Goal: Task Accomplishment & Management: Manage account settings

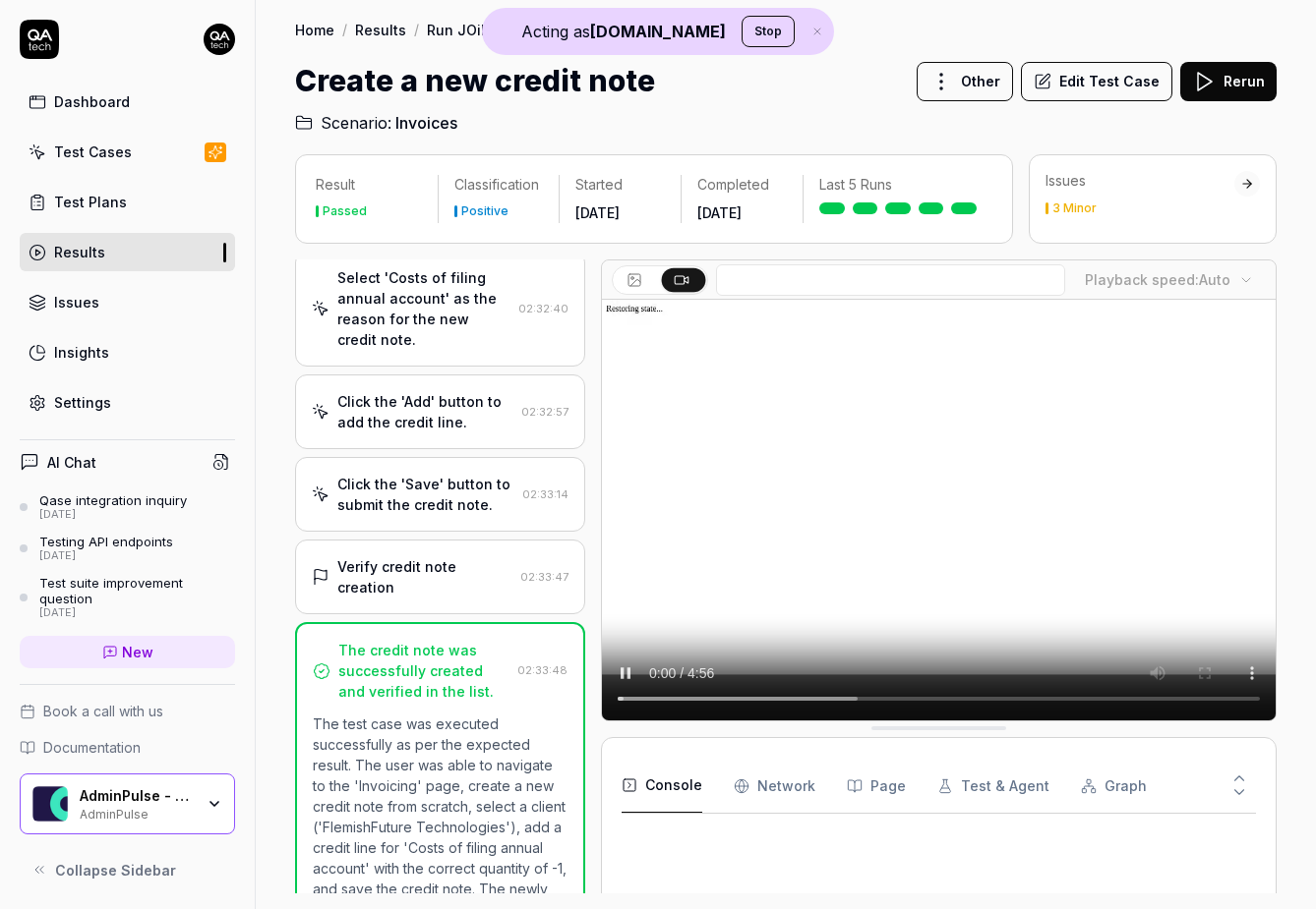
scroll to position [799, 0]
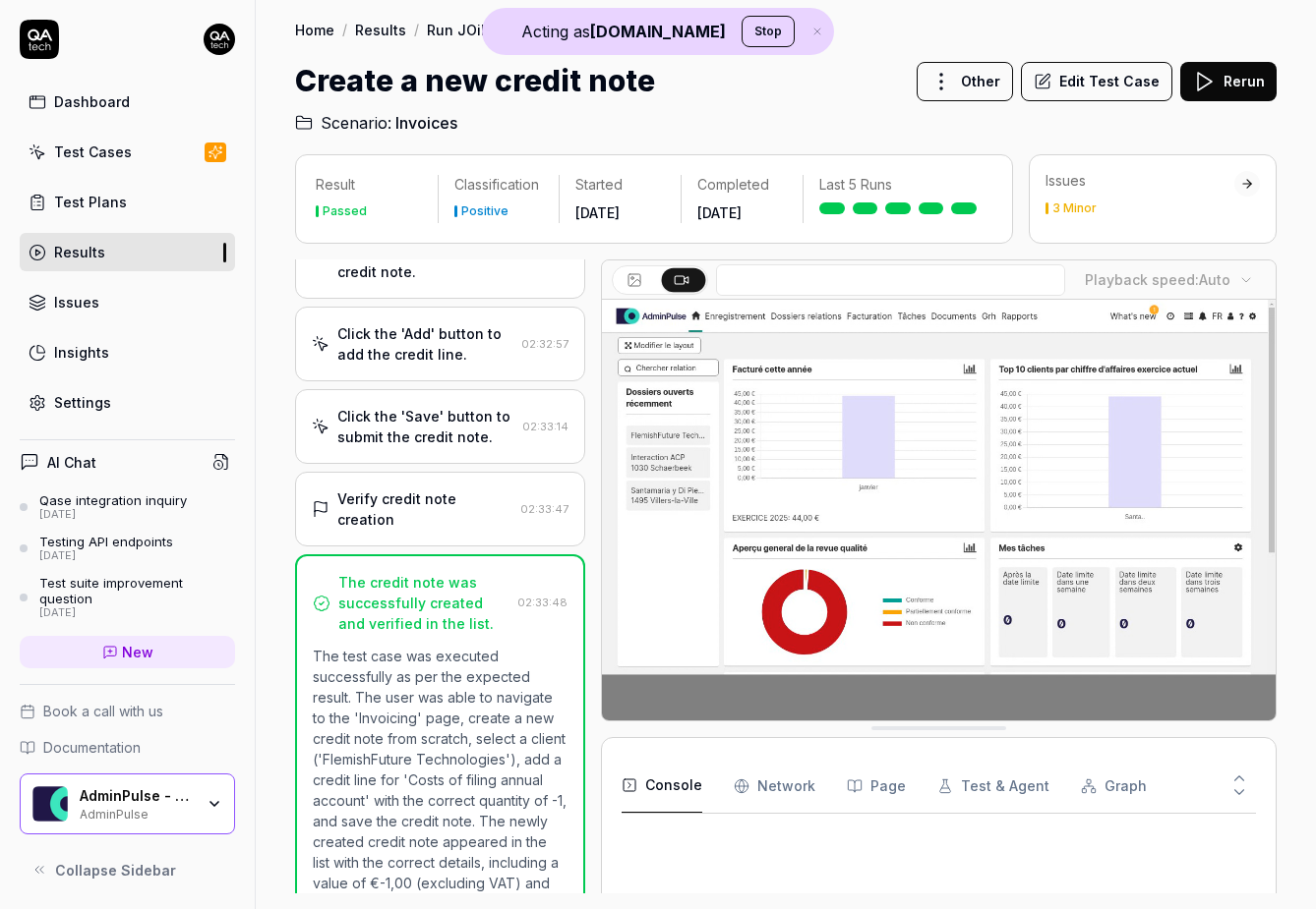
click at [747, 29] on button "Stop" at bounding box center [769, 32] width 54 height 32
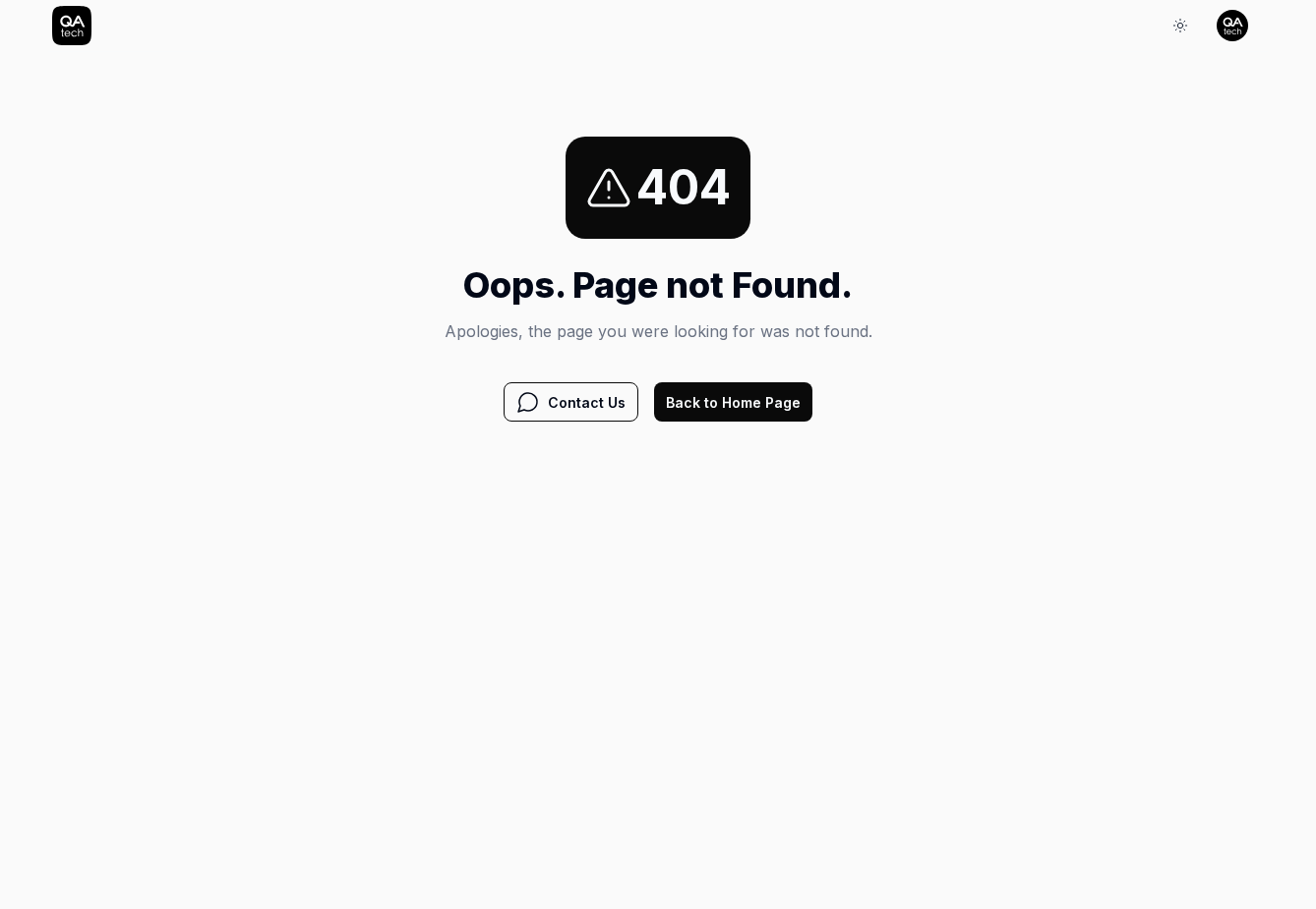
click at [720, 416] on button "Back to Home Page" at bounding box center [733, 402] width 159 height 40
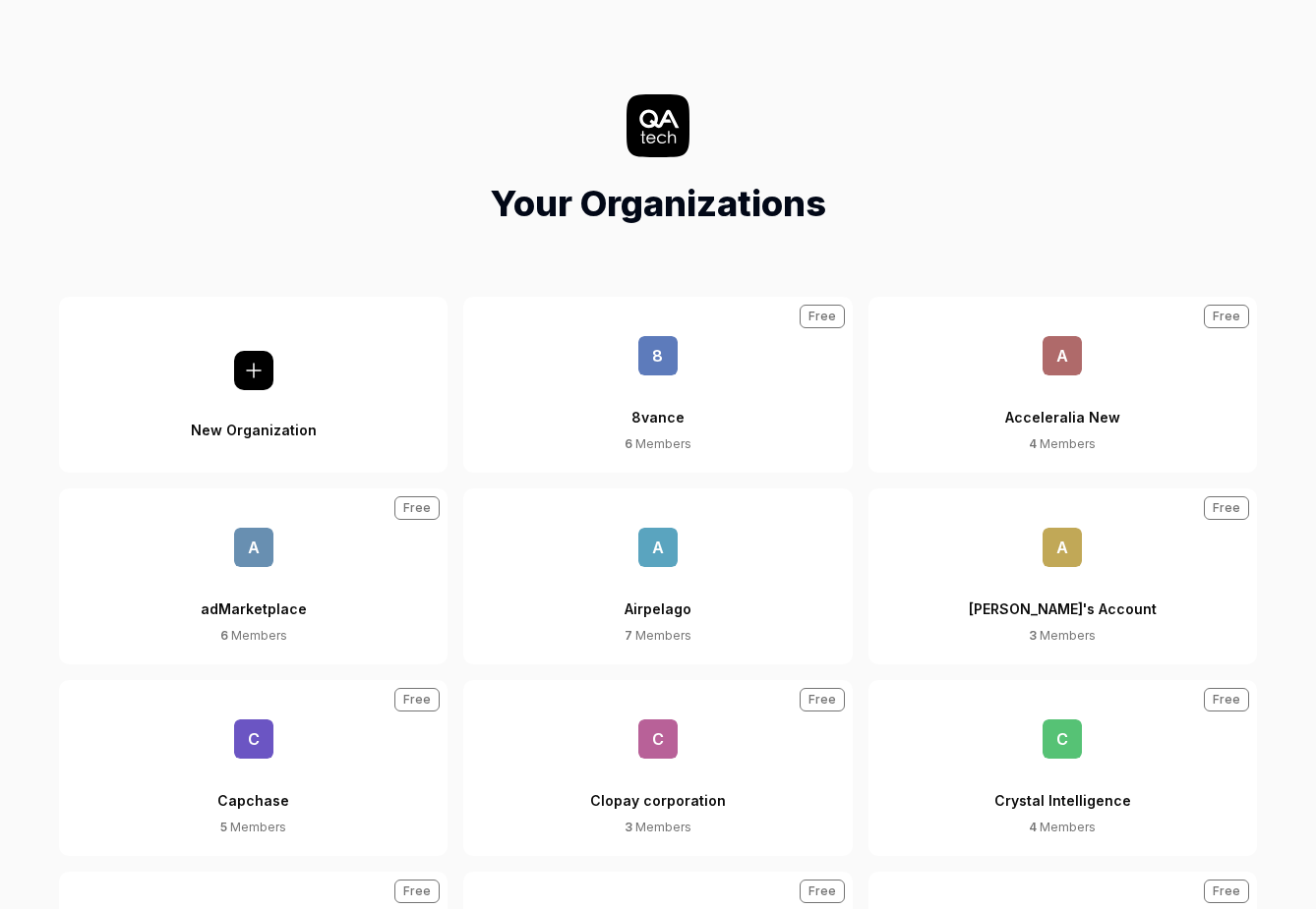
click at [264, 372] on icon at bounding box center [254, 371] width 24 height 24
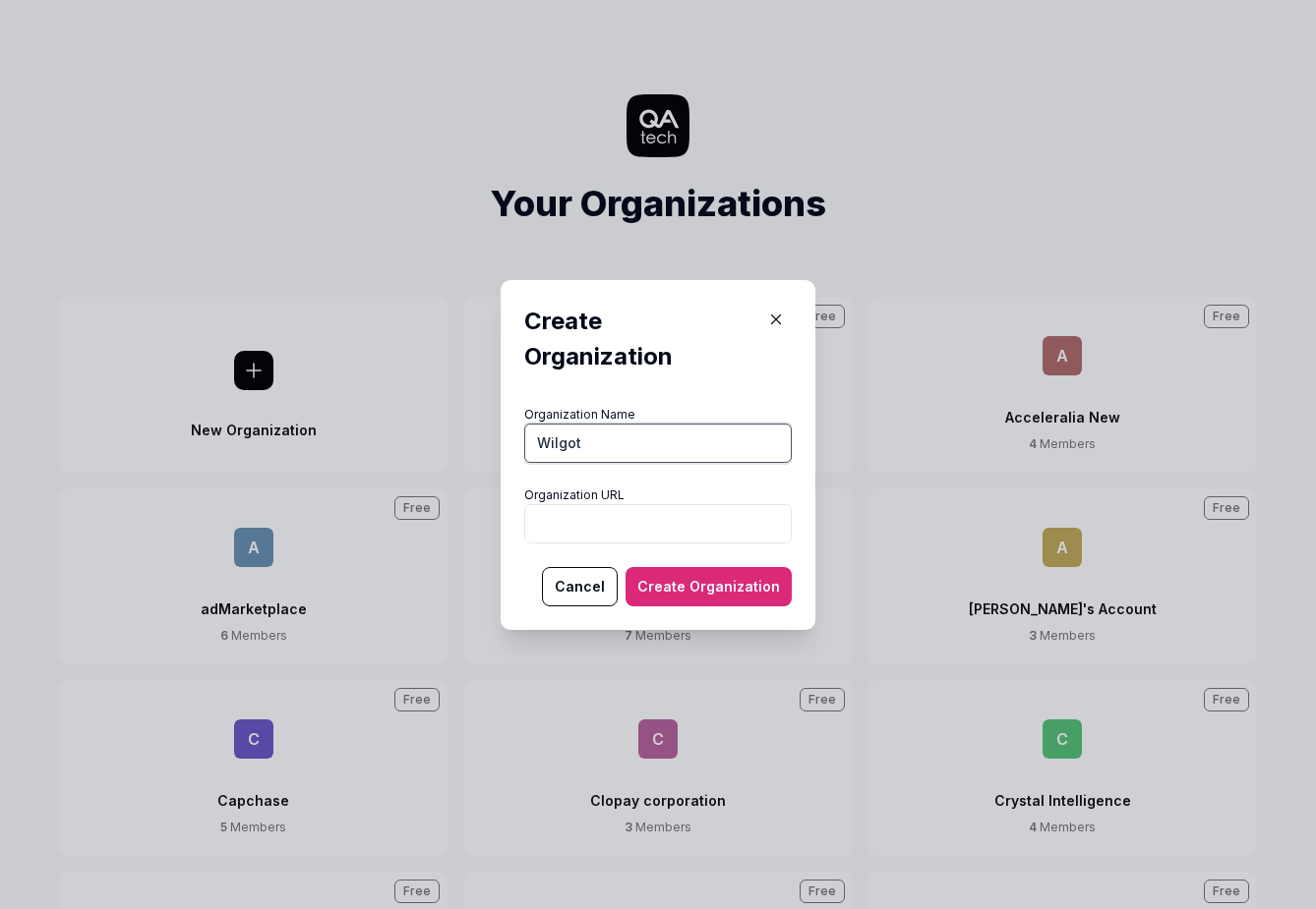
type input "Wilgot"
type input "[URL]"
click at [736, 582] on button "Create Organization" at bounding box center [709, 587] width 167 height 40
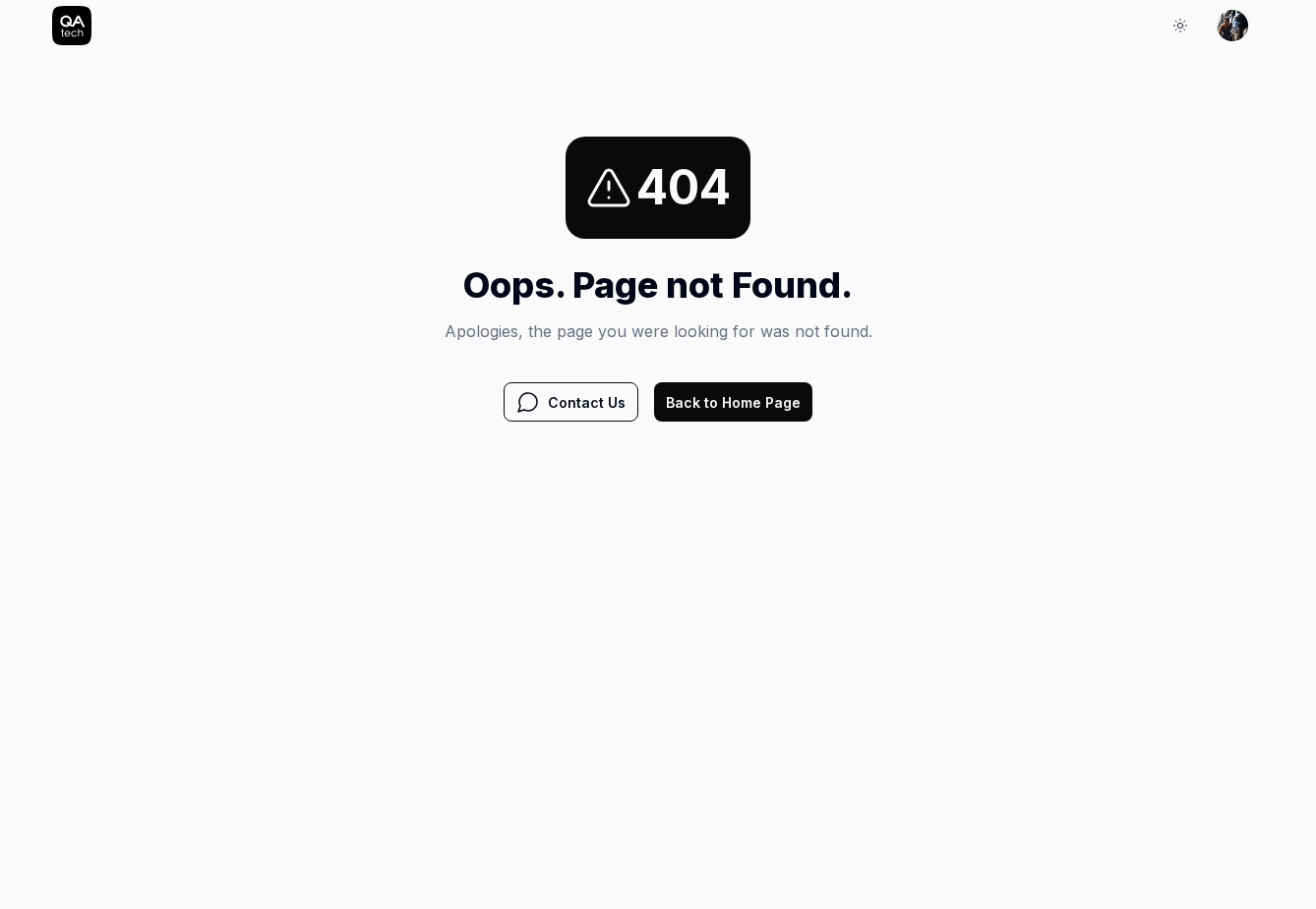
click at [771, 409] on button "Back to Home Page" at bounding box center [733, 402] width 159 height 40
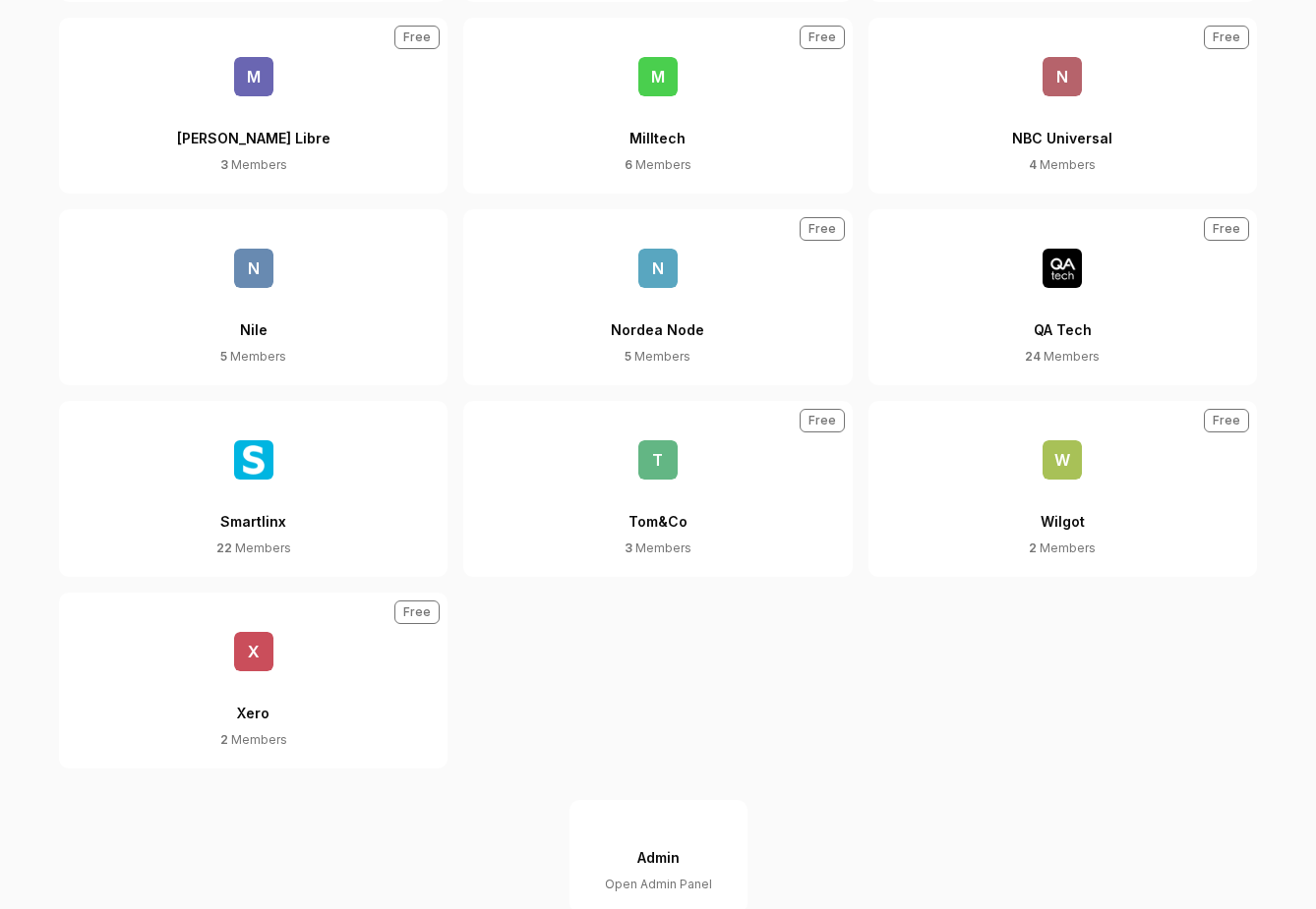
scroll to position [1281, 0]
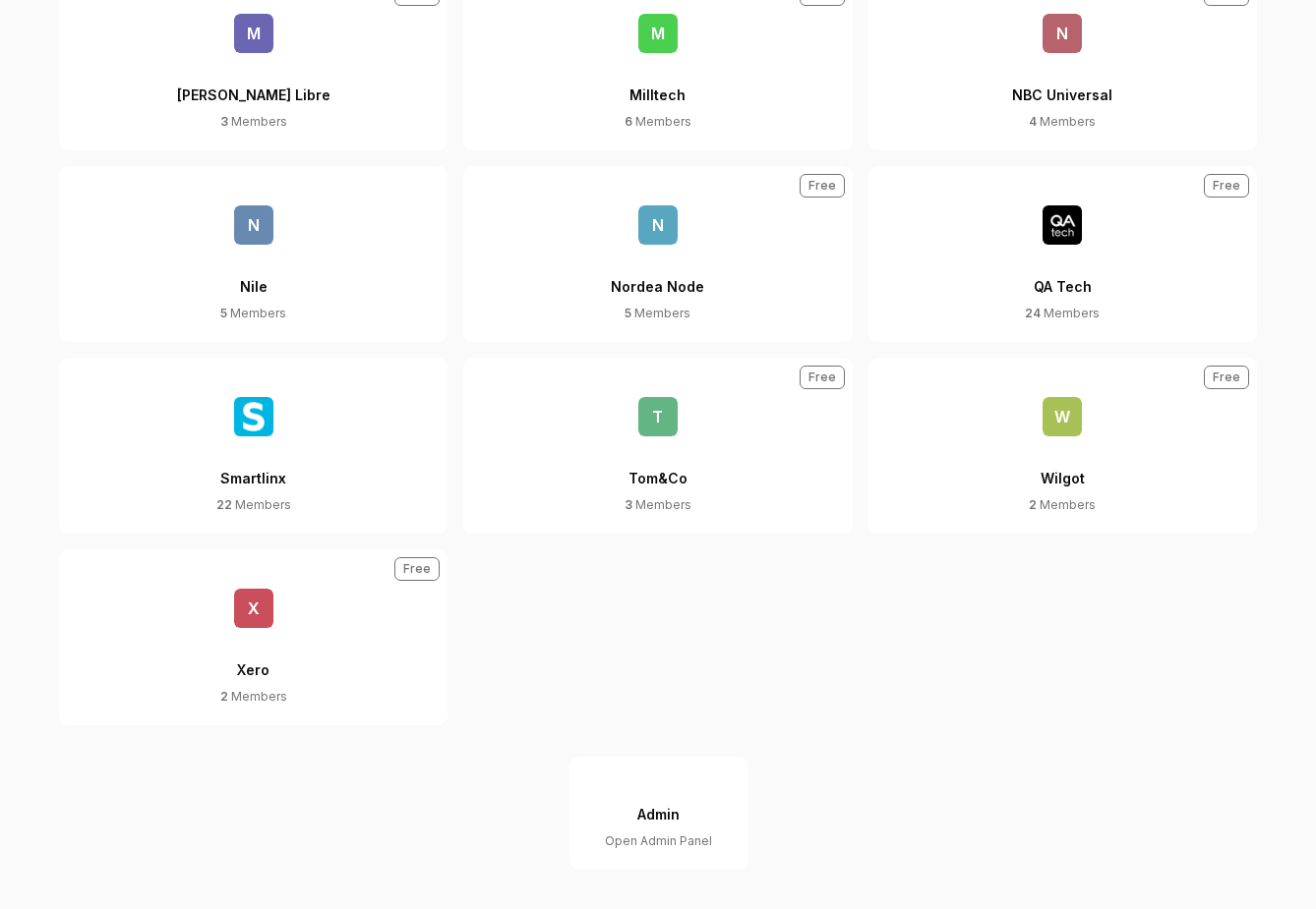
click at [1070, 422] on span "W" at bounding box center [1062, 417] width 40 height 40
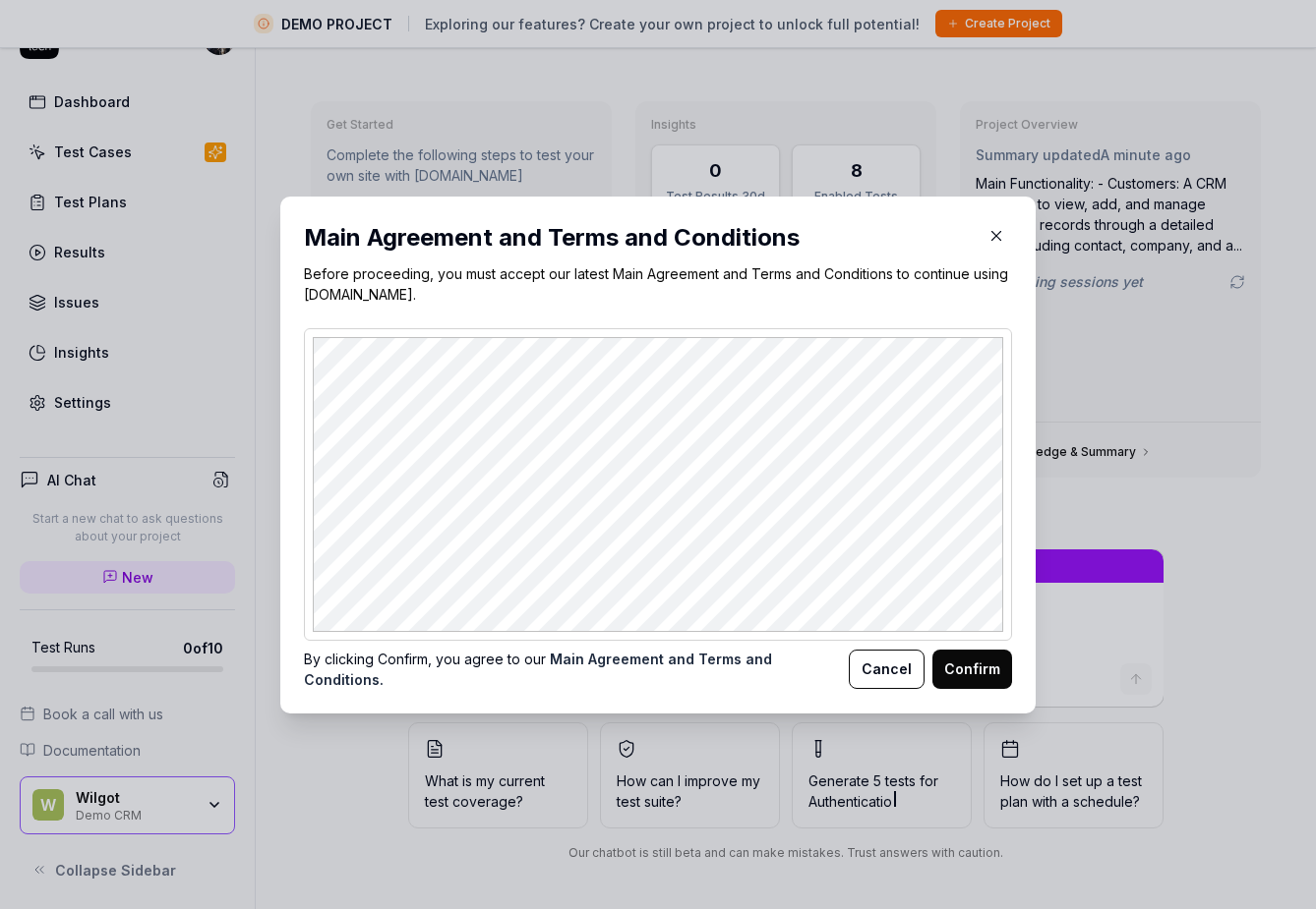
click at [959, 661] on button "Confirm" at bounding box center [972, 669] width 79 height 40
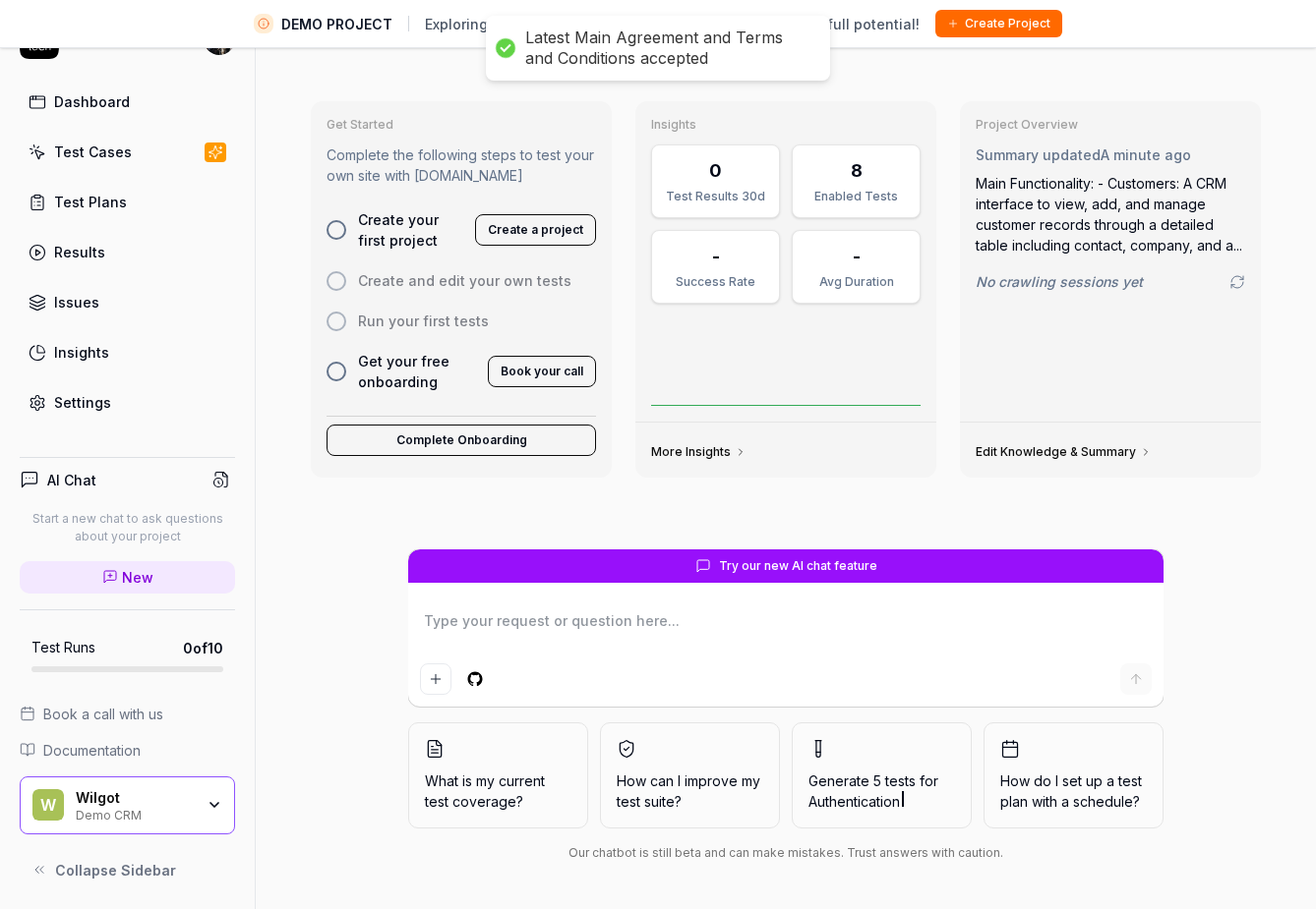
click at [90, 401] on div "Settings" at bounding box center [83, 402] width 58 height 21
type textarea "*"
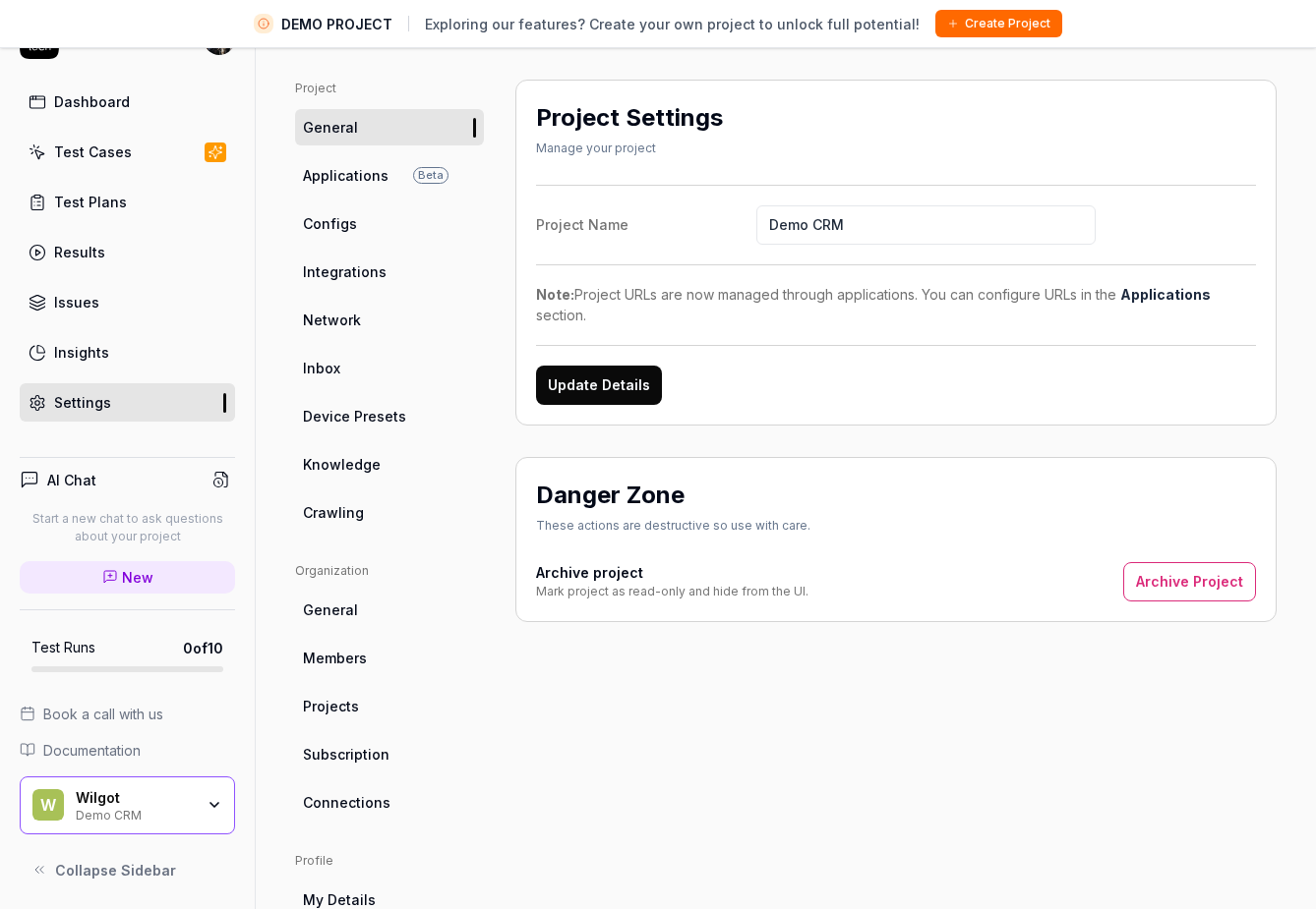
scroll to position [71, 0]
click at [348, 649] on span "Members" at bounding box center [334, 655] width 63 height 21
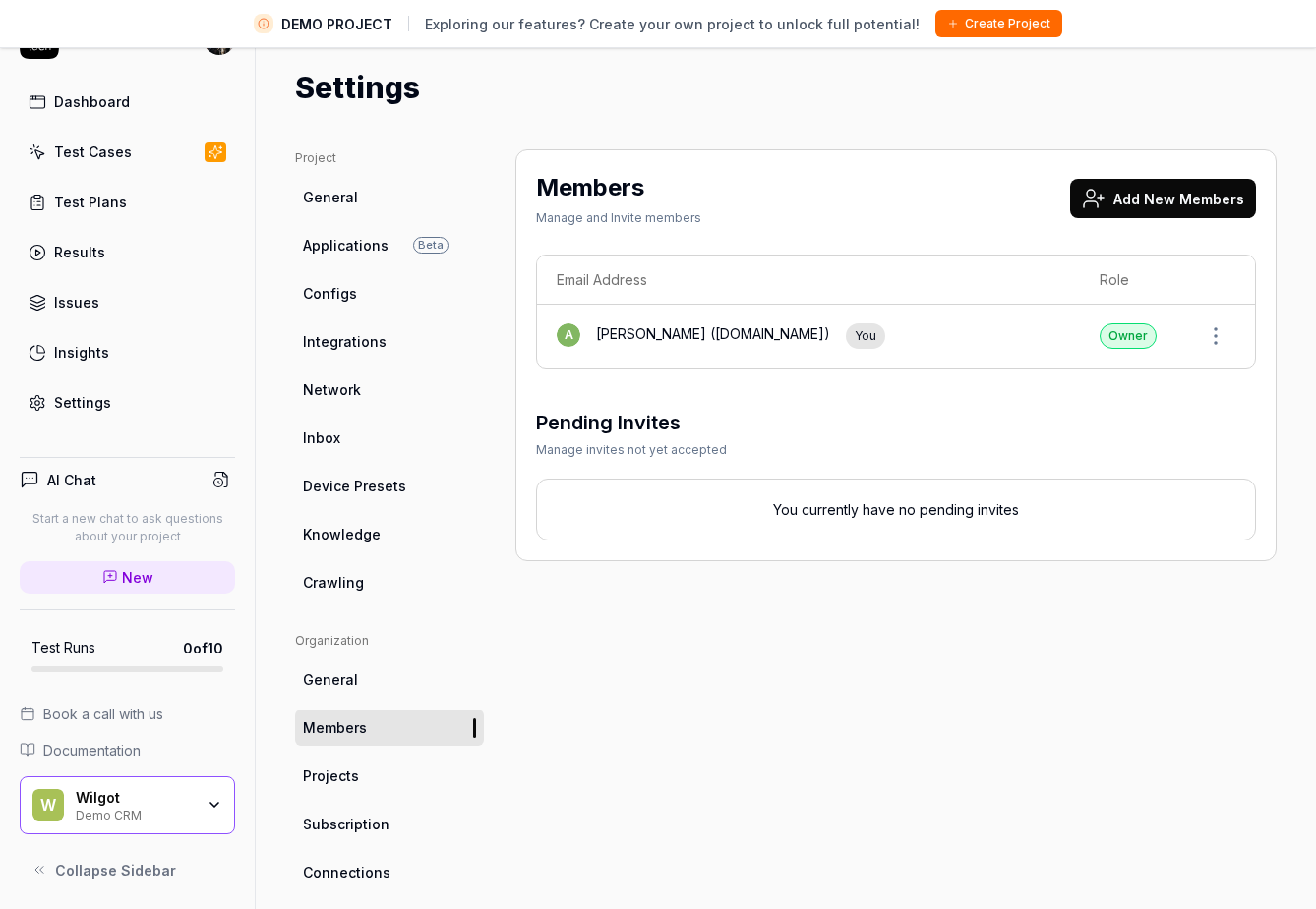
click at [1114, 198] on button "Add New Members" at bounding box center [1162, 198] width 185 height 40
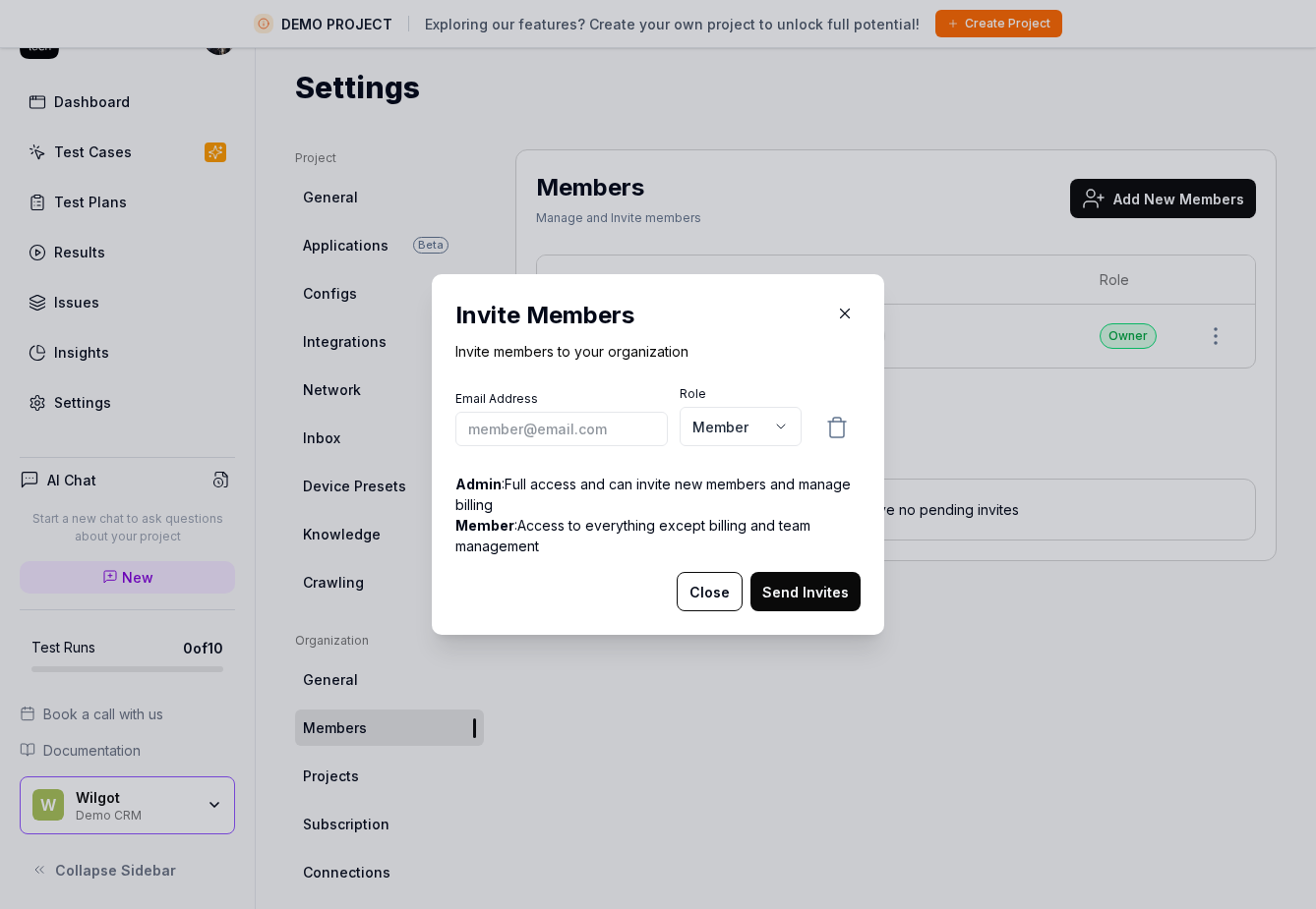
click at [1114, 198] on div "​ Invite Members Invite members to your organization Email Address Role Member …" at bounding box center [658, 454] width 1316 height 909
click at [584, 426] on input "email" at bounding box center [561, 428] width 212 height 35
paste input "[PERSON_NAME][EMAIL_ADDRESS]"
type input "oleg@wilgot.ai"
click at [786, 592] on button "Send Invites" at bounding box center [805, 592] width 110 height 40
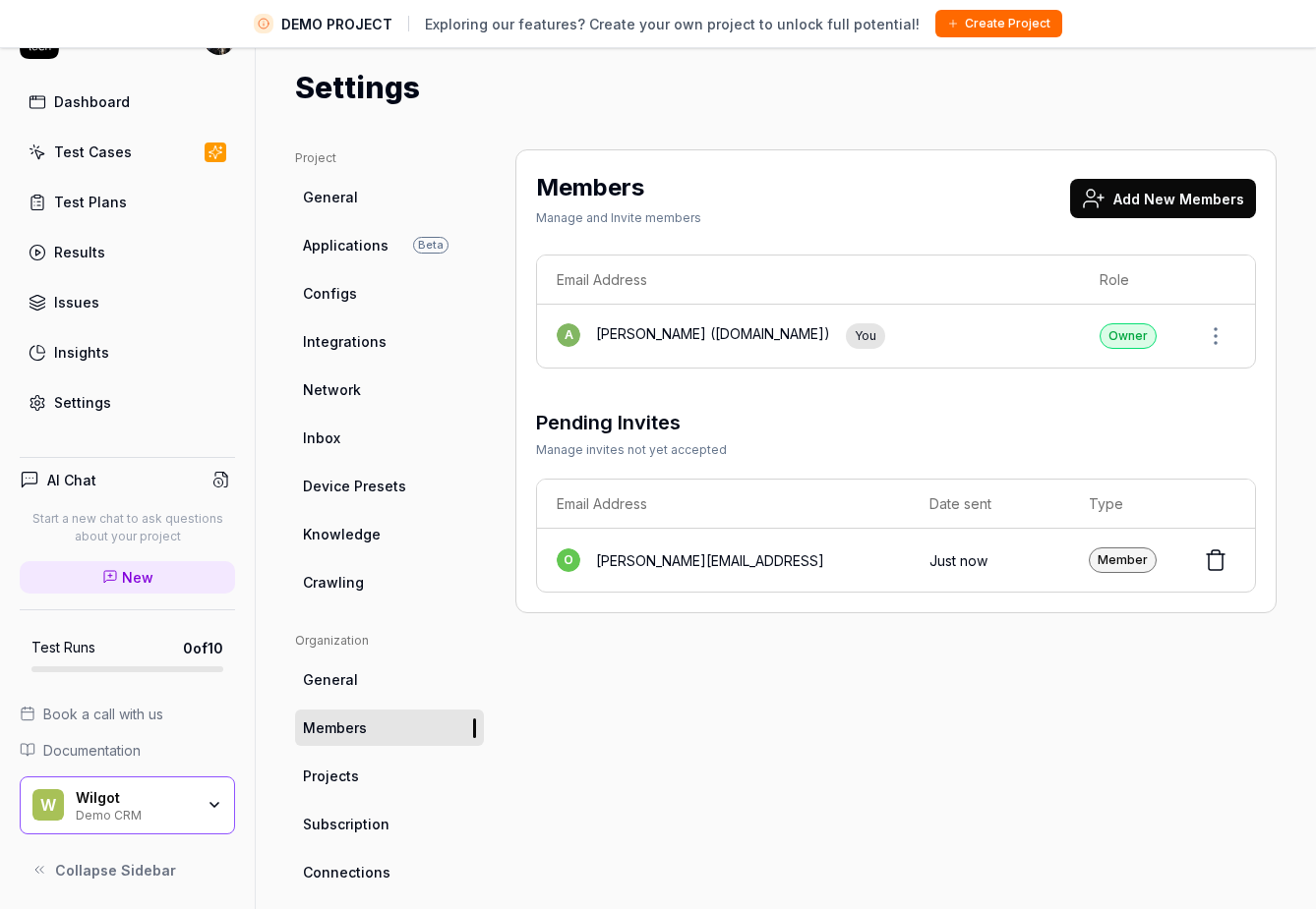
click at [1114, 199] on button "Add New Members" at bounding box center [1162, 198] width 185 height 40
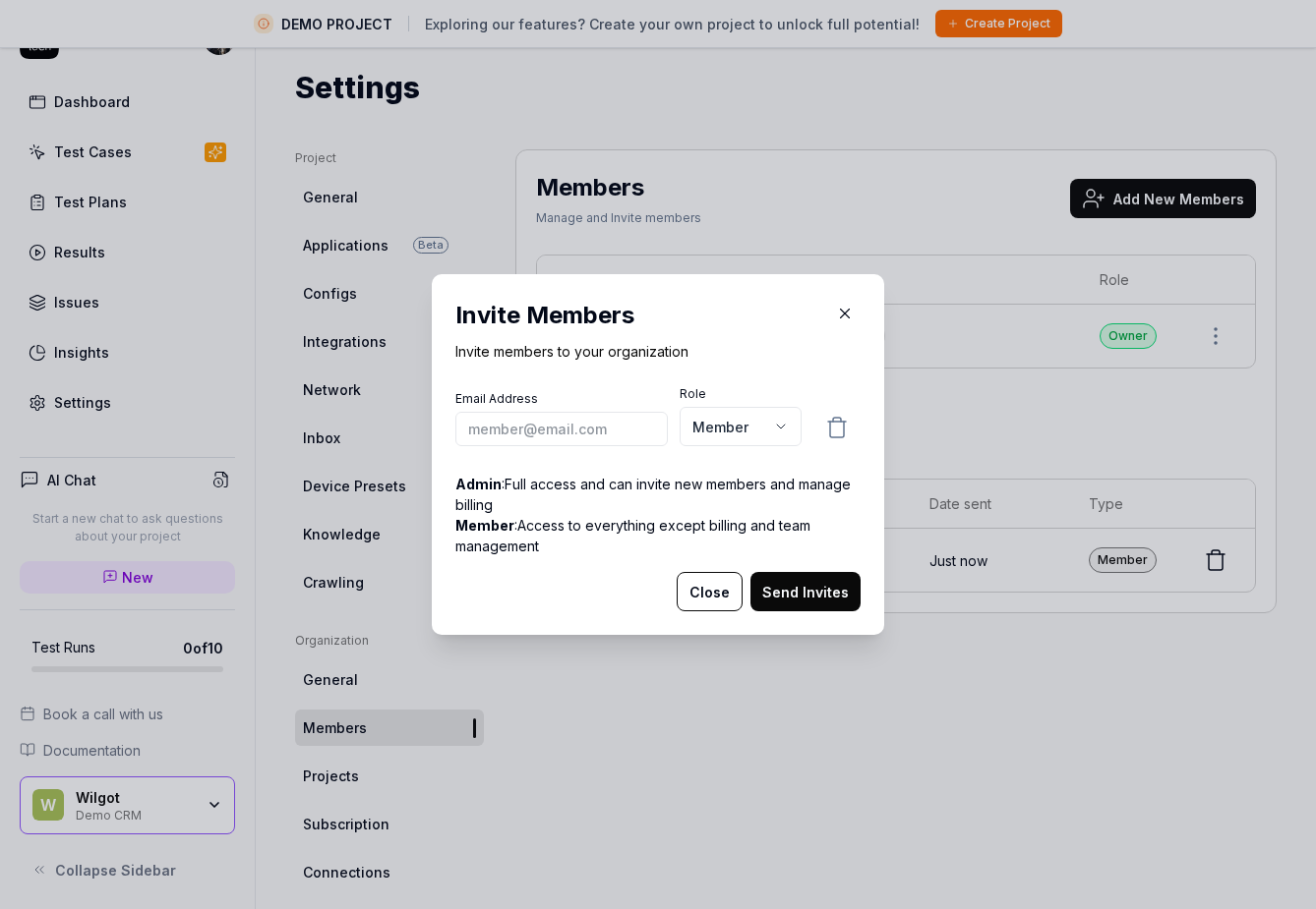
click at [642, 425] on input "email" at bounding box center [561, 428] width 212 height 35
type input "alexander@wilgot.ai"
click at [812, 599] on button "Send Invites" at bounding box center [805, 592] width 110 height 40
